Goal: Task Accomplishment & Management: Use online tool/utility

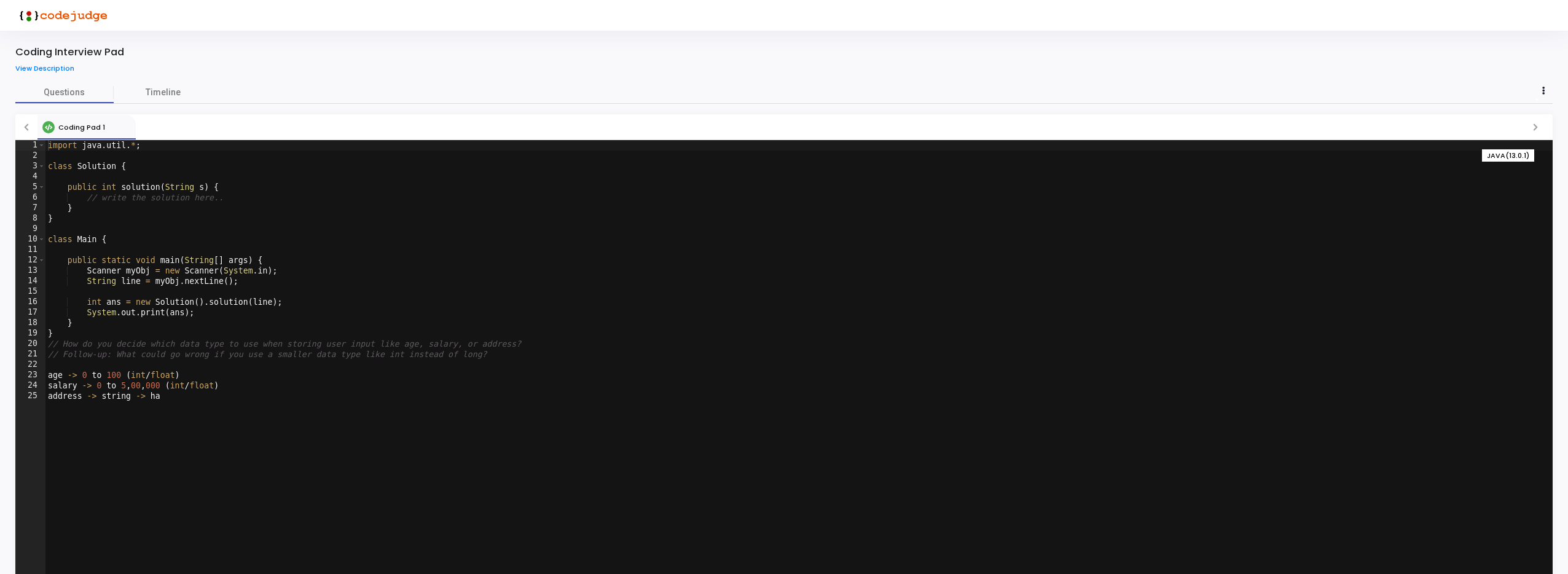
scroll to position [41, 0]
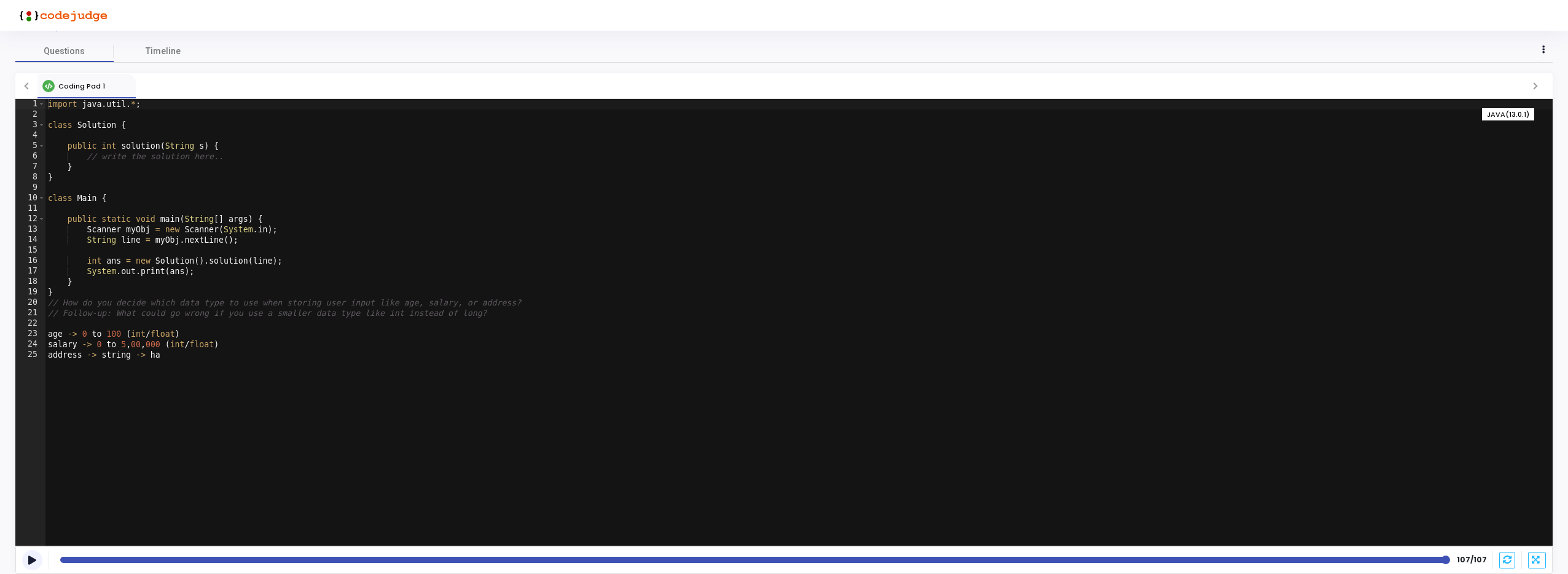
click at [31, 562] on icon at bounding box center [32, 560] width 8 height 7
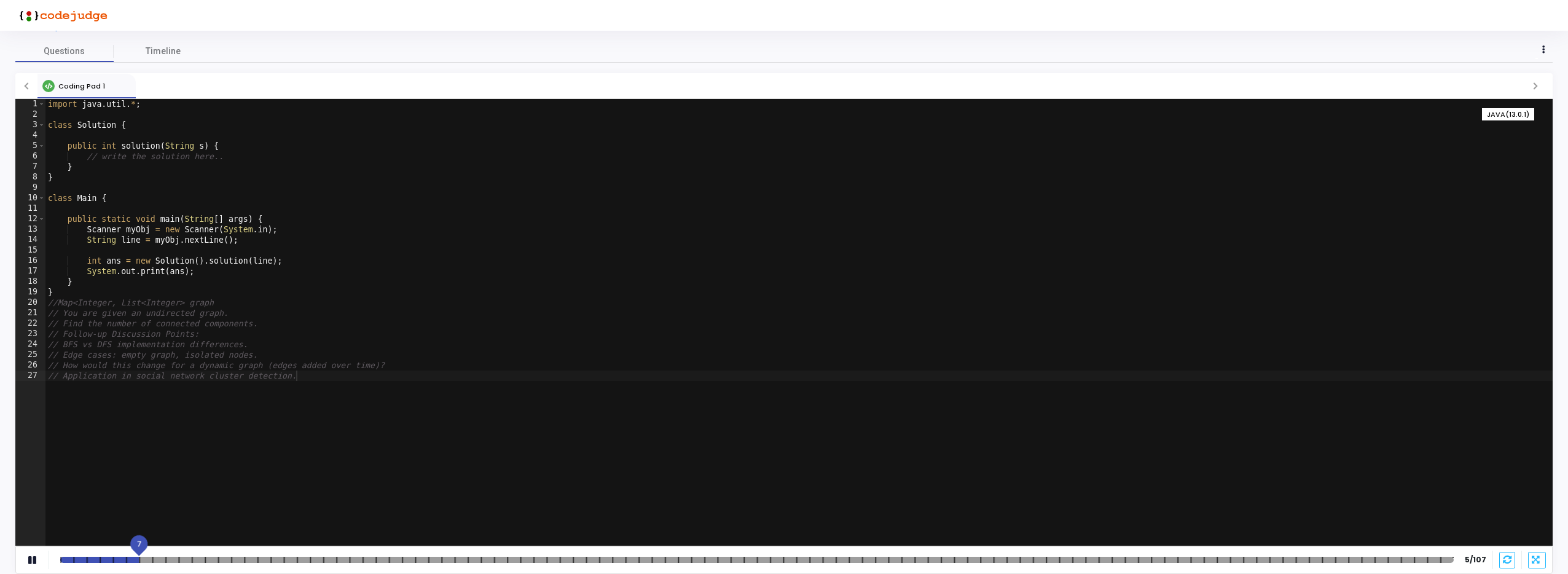
click at [136, 558] on div at bounding box center [757, 560] width 1394 height 6
click at [209, 555] on mat-slider "7" at bounding box center [757, 560] width 1403 height 10
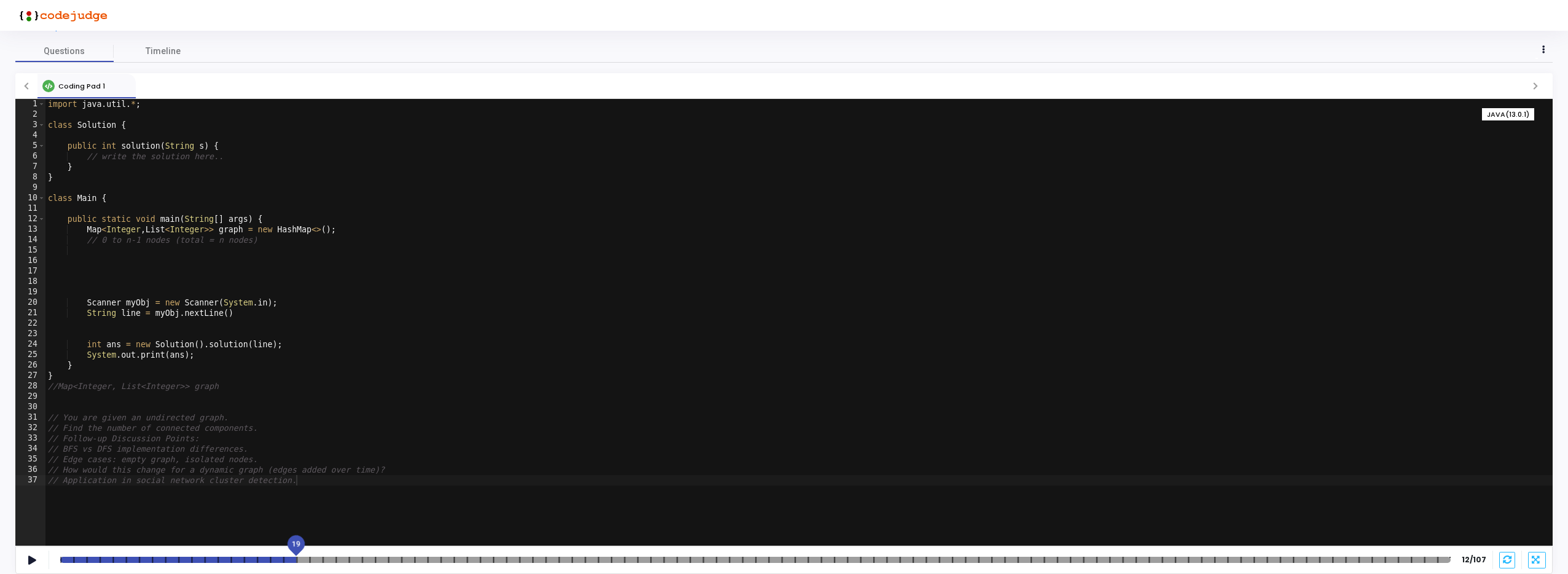
click at [294, 559] on div at bounding box center [756, 560] width 1391 height 6
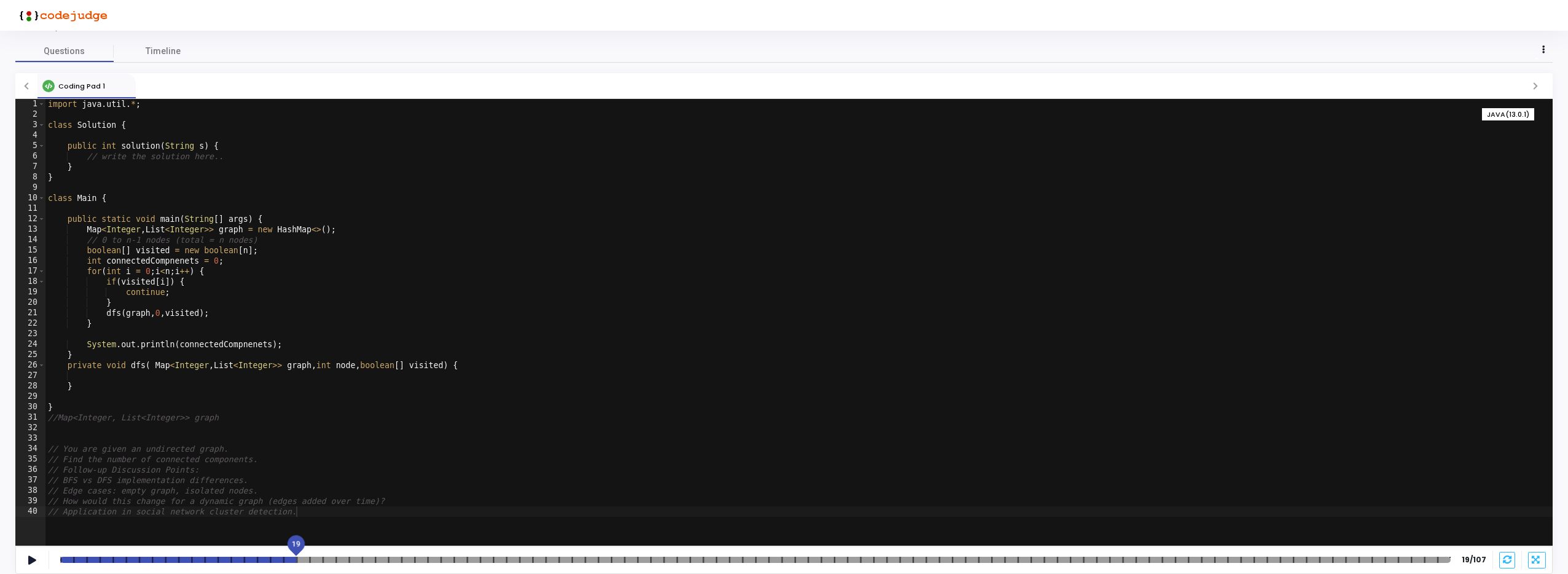
click at [241, 558] on div at bounding box center [756, 560] width 1391 height 6
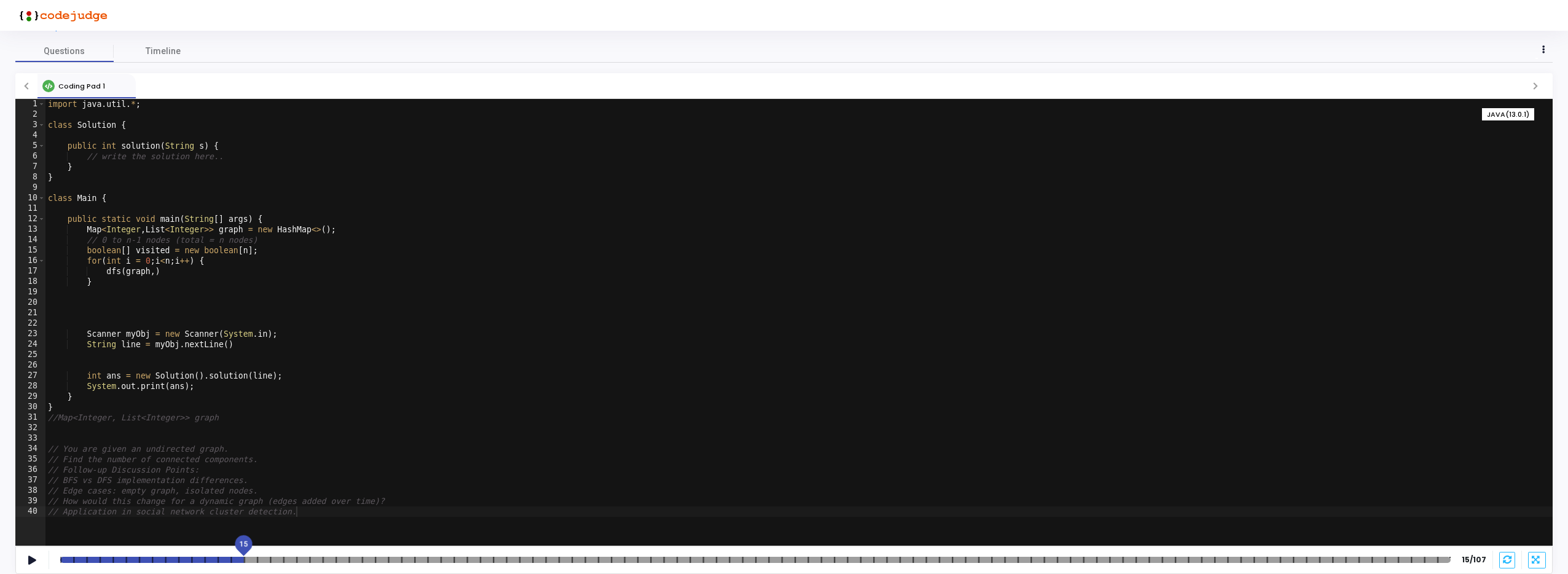
click at [142, 555] on mat-slider "15" at bounding box center [756, 560] width 1400 height 10
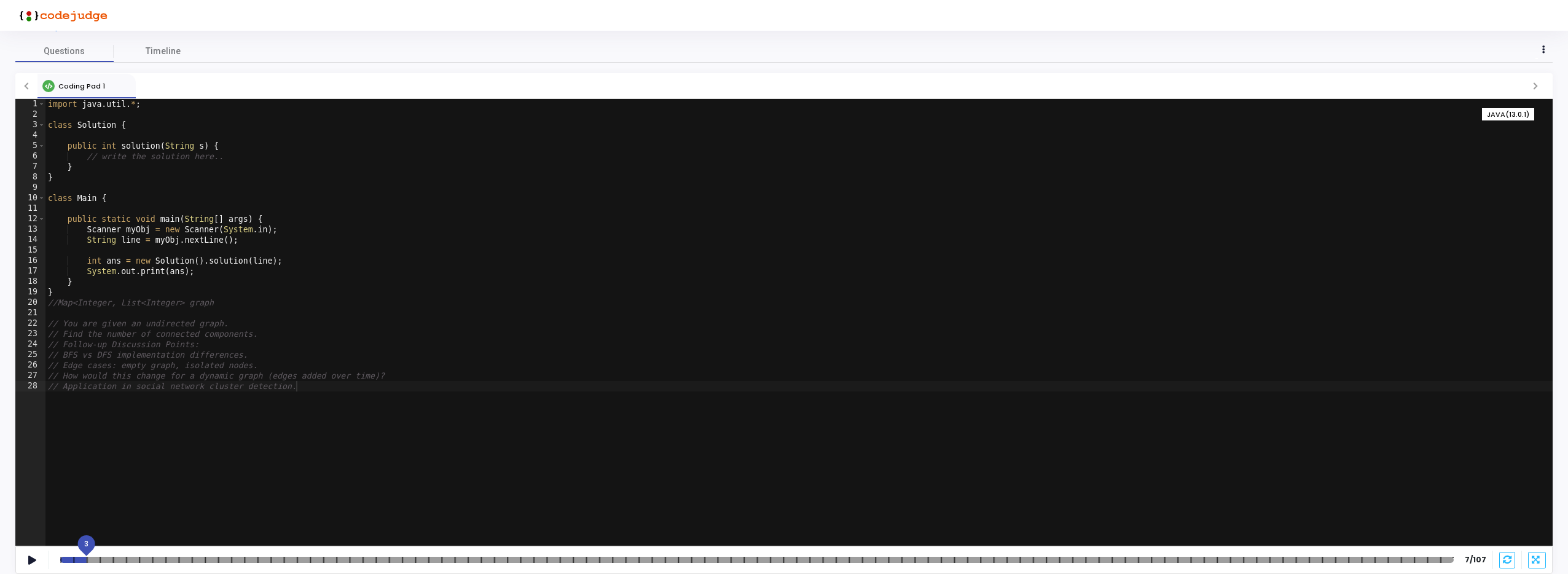
click at [92, 557] on div at bounding box center [757, 560] width 1394 height 6
click at [76, 559] on div at bounding box center [757, 560] width 1394 height 6
click at [106, 557] on div at bounding box center [757, 560] width 1394 height 6
click at [131, 555] on div "4 4/107" at bounding box center [771, 559] width 1432 height 11
click at [138, 557] on div at bounding box center [757, 560] width 1394 height 6
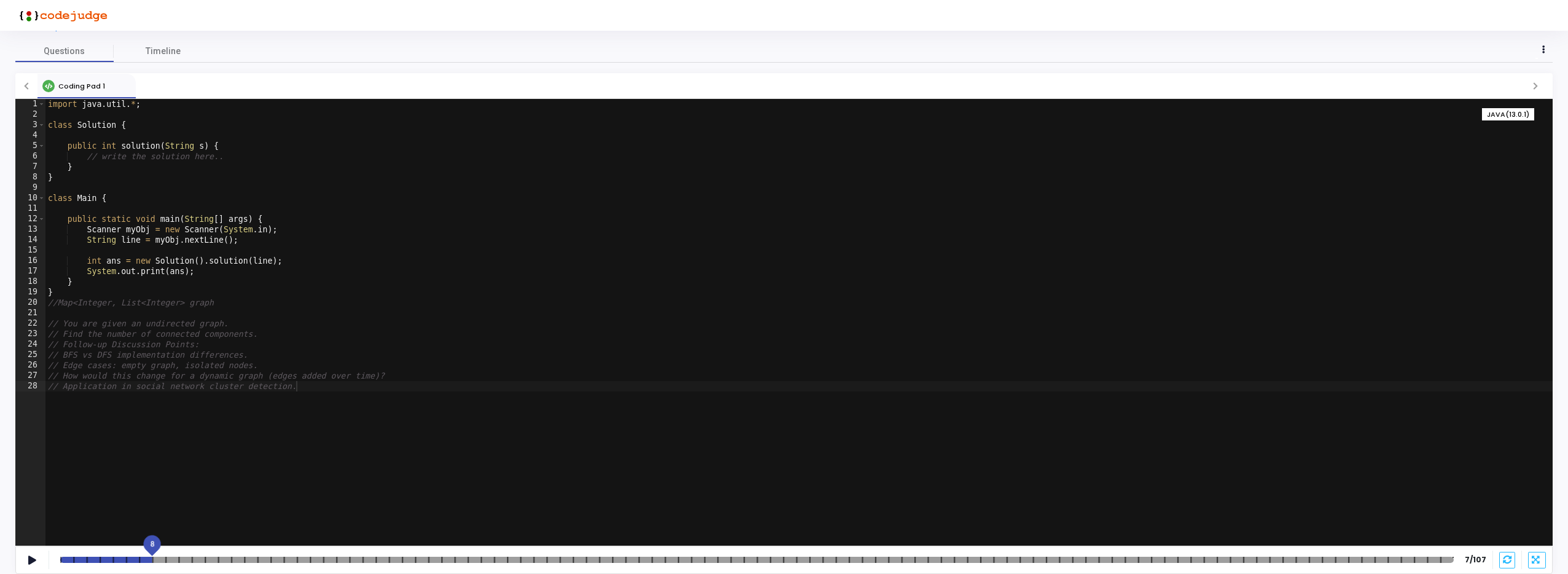
click at [156, 557] on div at bounding box center [757, 560] width 1394 height 6
click at [178, 557] on div at bounding box center [757, 560] width 1394 height 6
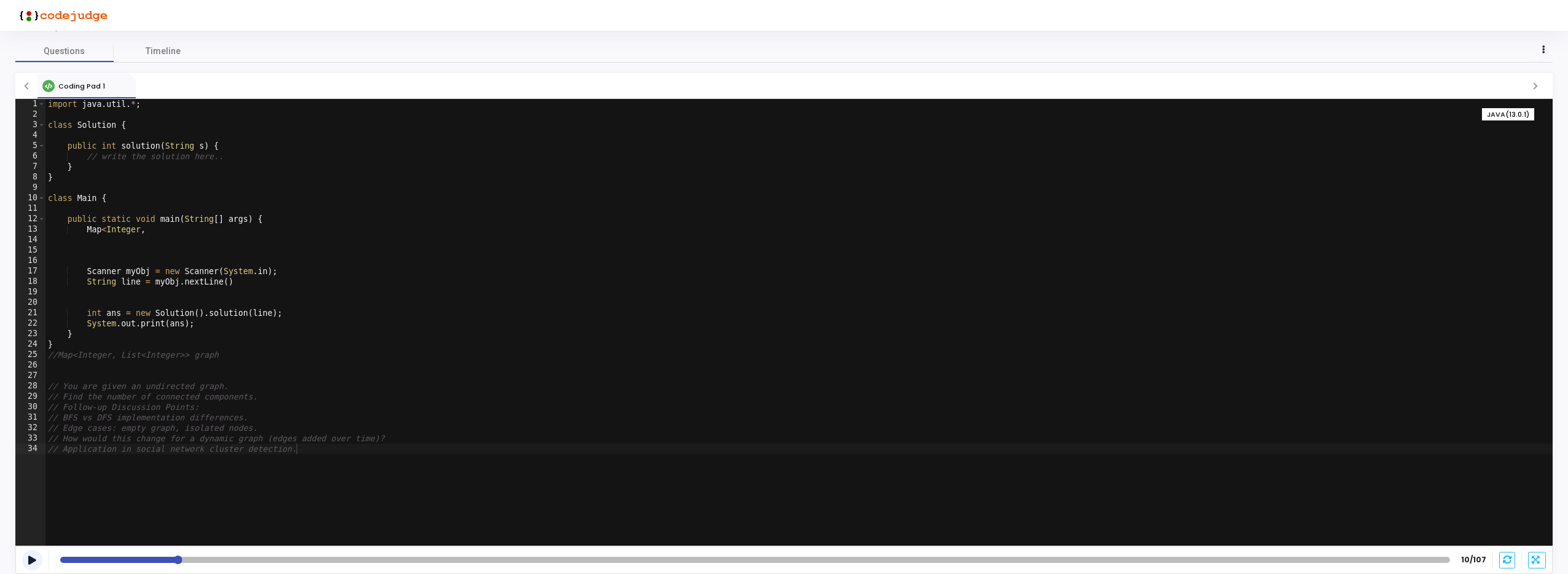
click at [36, 561] on icon at bounding box center [32, 560] width 8 height 7
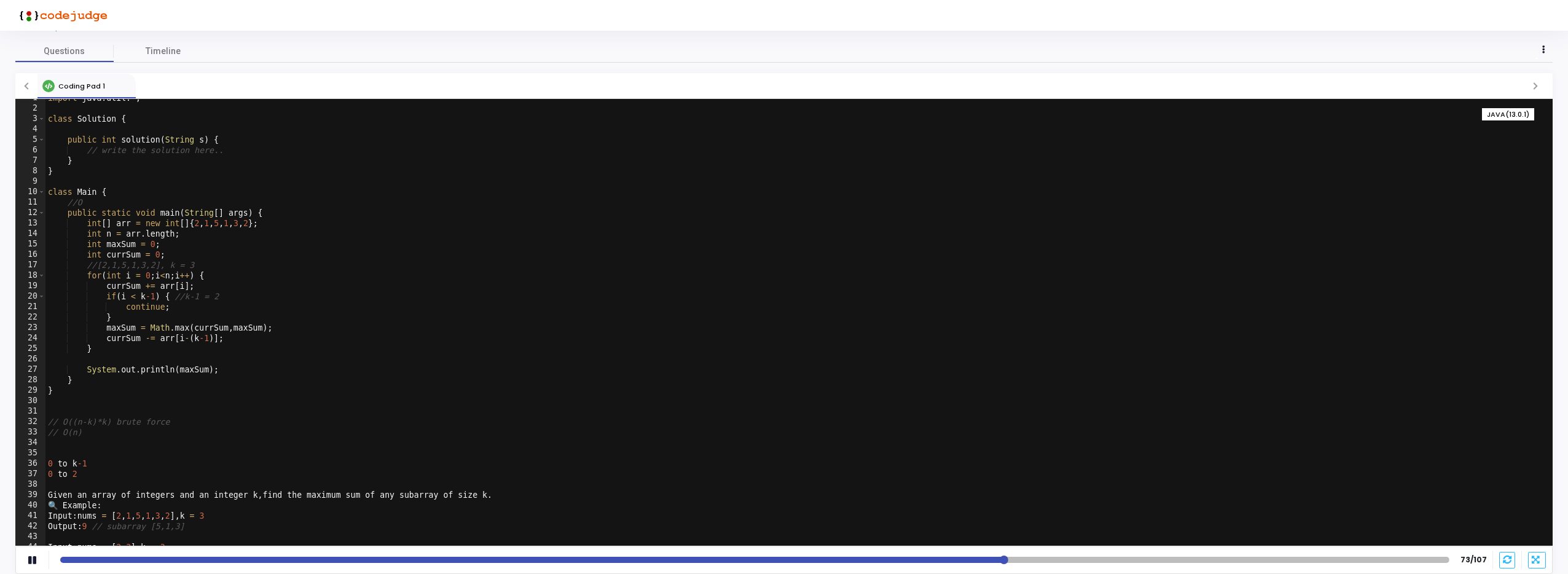
scroll to position [23, 0]
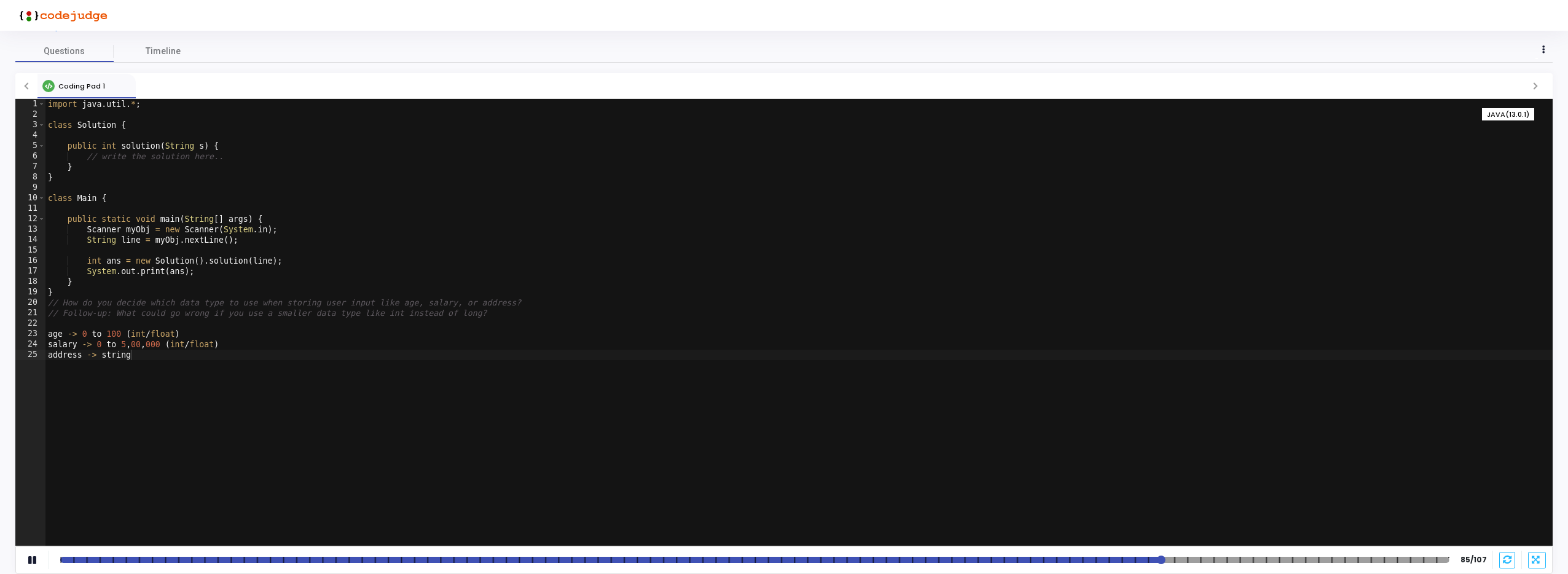
click at [1072, 557] on div at bounding box center [755, 560] width 1390 height 6
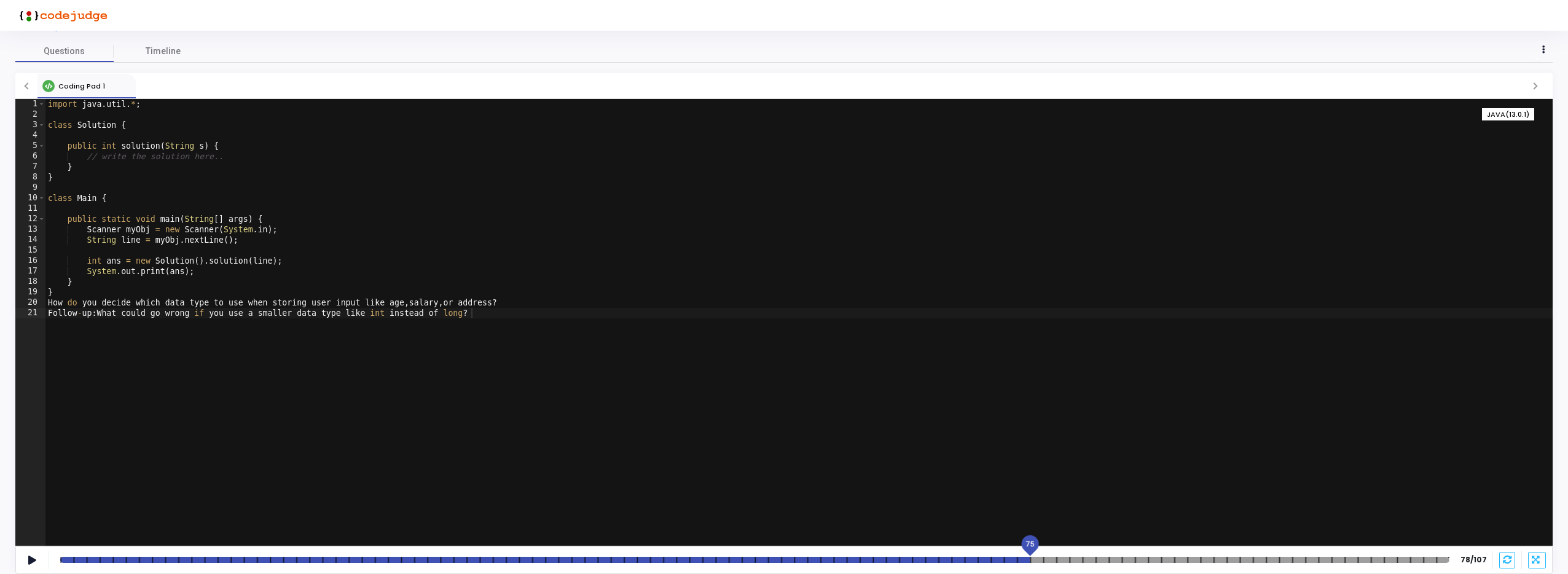
click at [1030, 557] on div at bounding box center [755, 560] width 1390 height 6
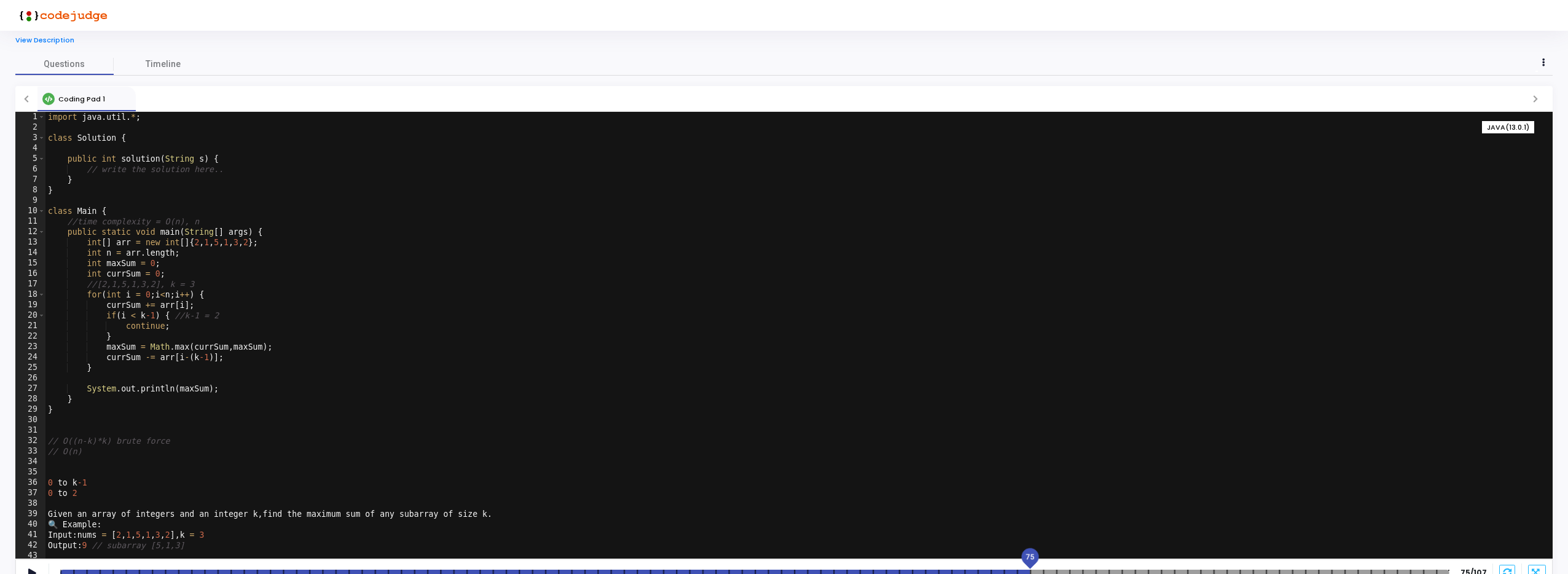
scroll to position [0, 0]
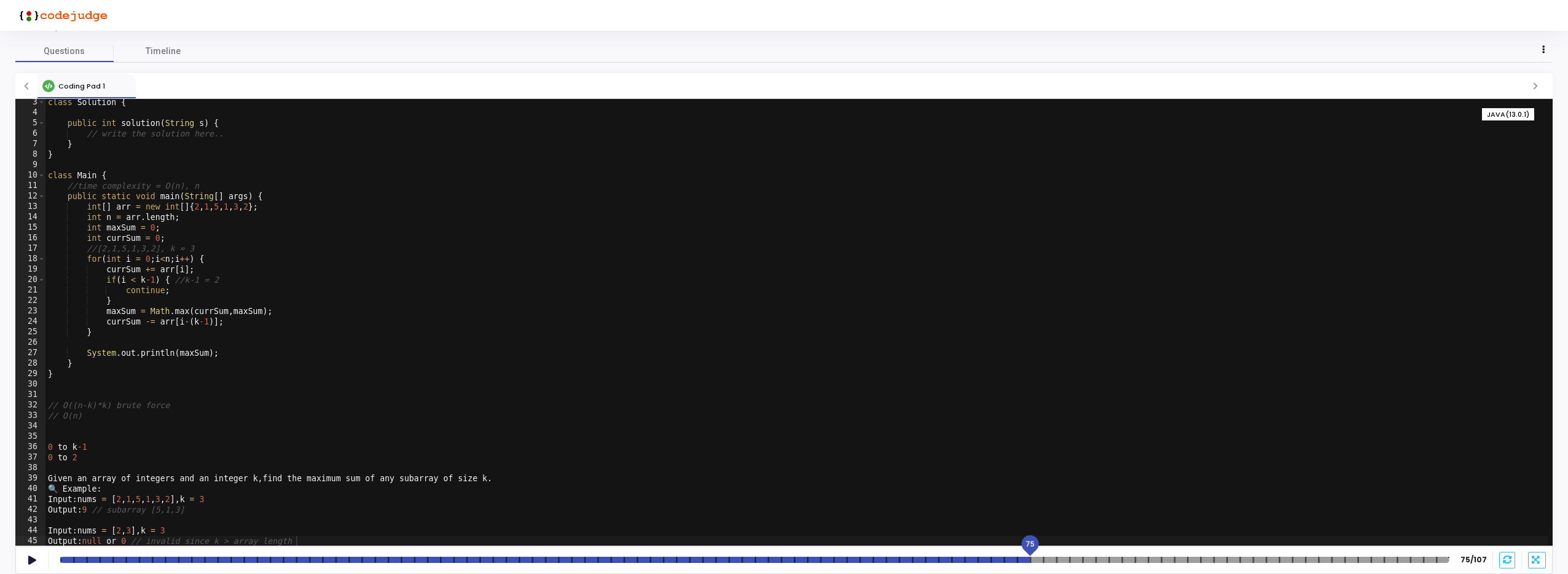
type textarea "🔍 Example:"
click at [1005, 485] on div "class Solution { public int solution ( String s ) { // write the solution here.…" at bounding box center [797, 331] width 1503 height 468
click at [33, 562] on icon at bounding box center [32, 560] width 8 height 7
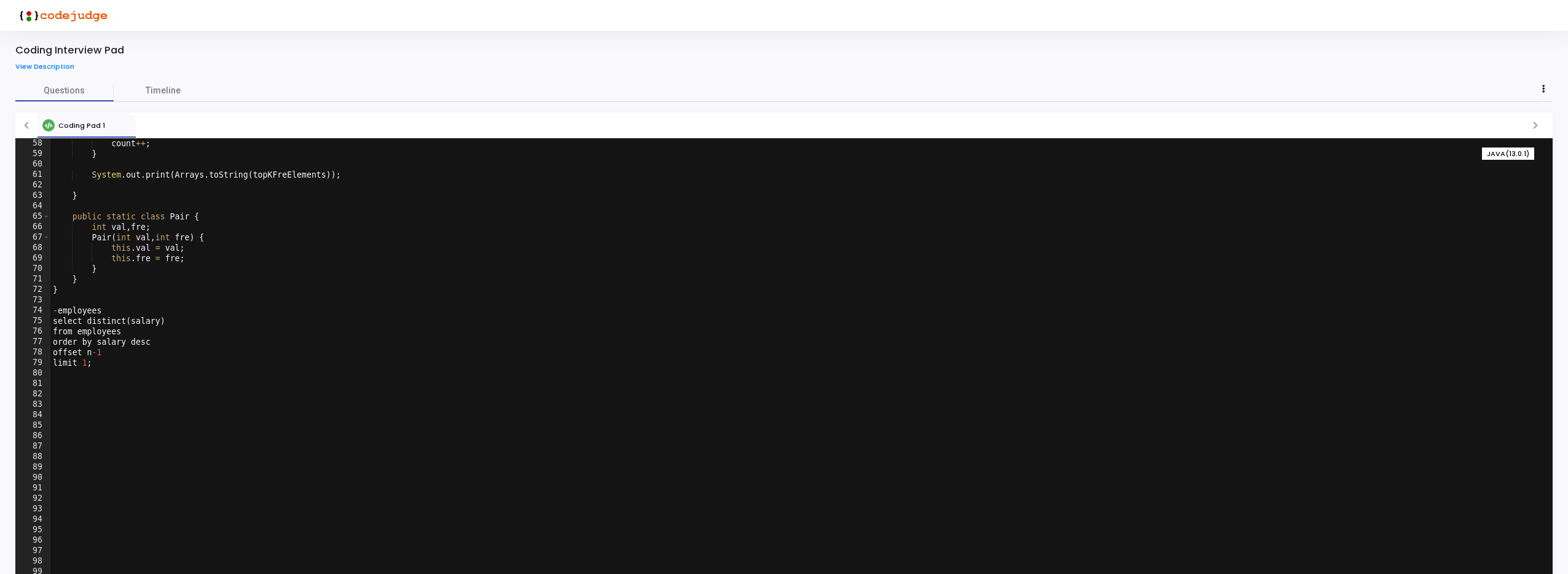
scroll to position [597, 0]
